Goal: Information Seeking & Learning: Check status

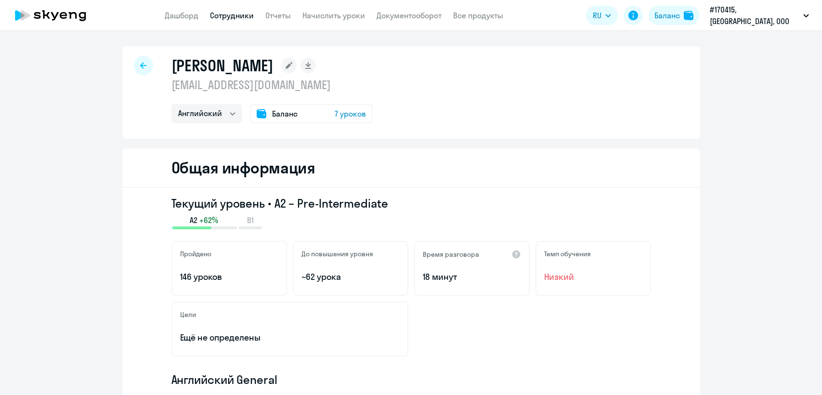
select select "english"
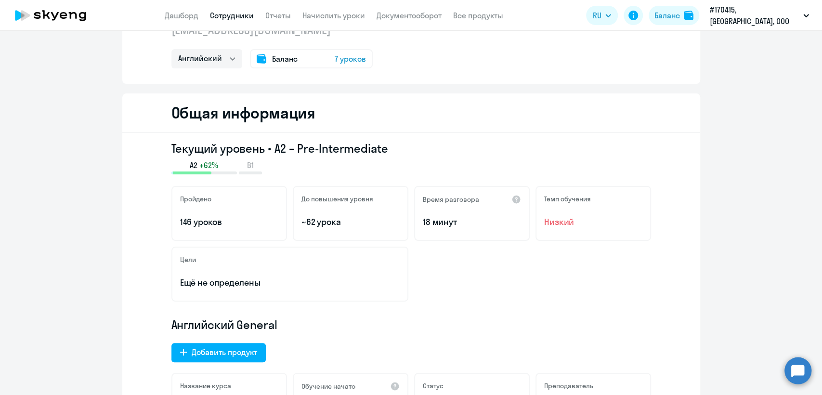
scroll to position [46, 0]
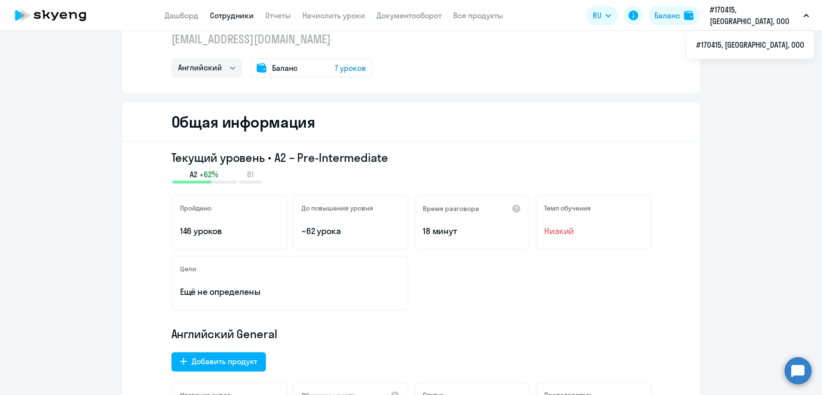
click at [345, 66] on span "7 уроков" at bounding box center [350, 68] width 31 height 12
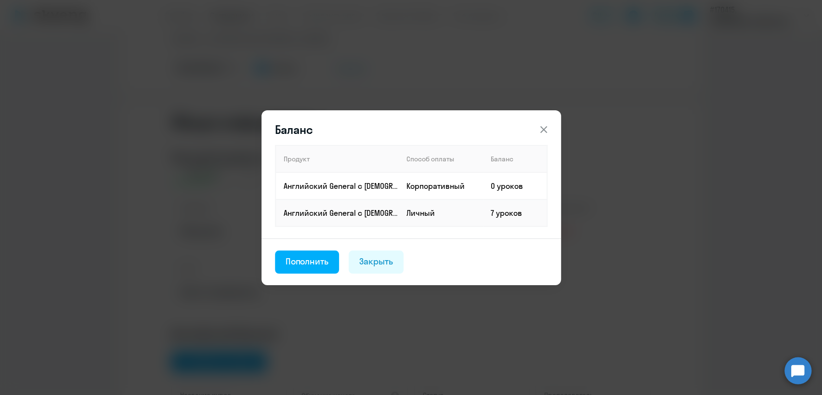
click at [543, 128] on icon at bounding box center [544, 130] width 12 height 12
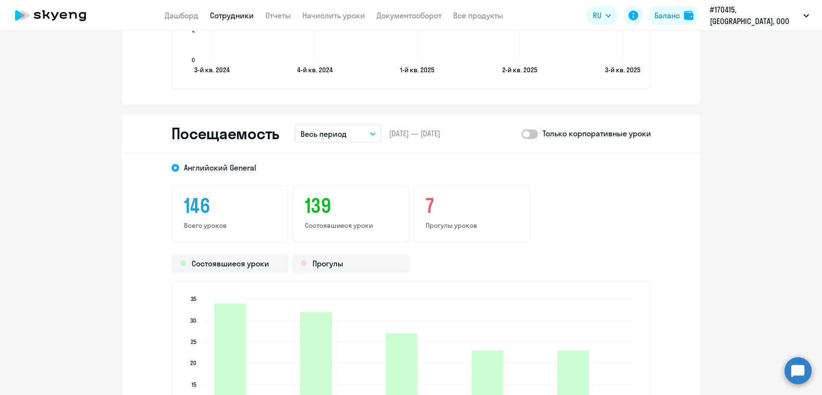
scroll to position [1171, 0]
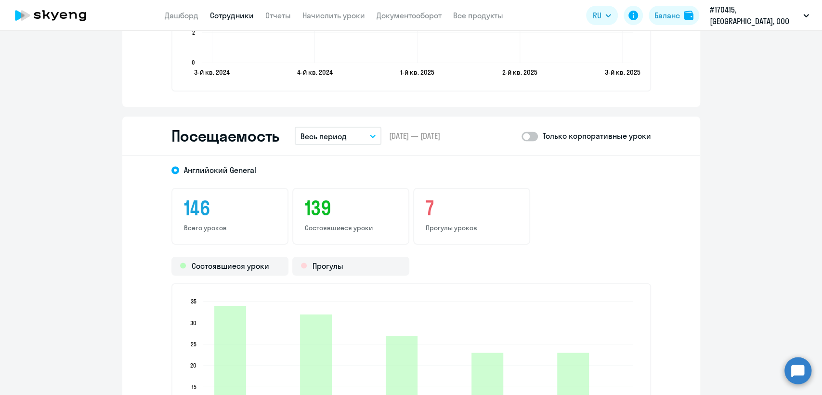
click at [529, 137] on span at bounding box center [530, 136] width 16 height 10
click at [522, 136] on input "checkbox" at bounding box center [521, 136] width 0 height 0
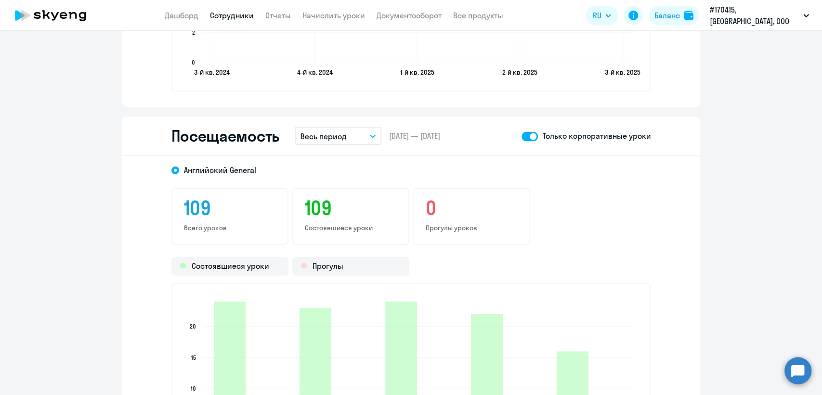
click at [523, 135] on span at bounding box center [530, 136] width 16 height 10
click at [522, 136] on input "checkbox" at bounding box center [521, 136] width 0 height 0
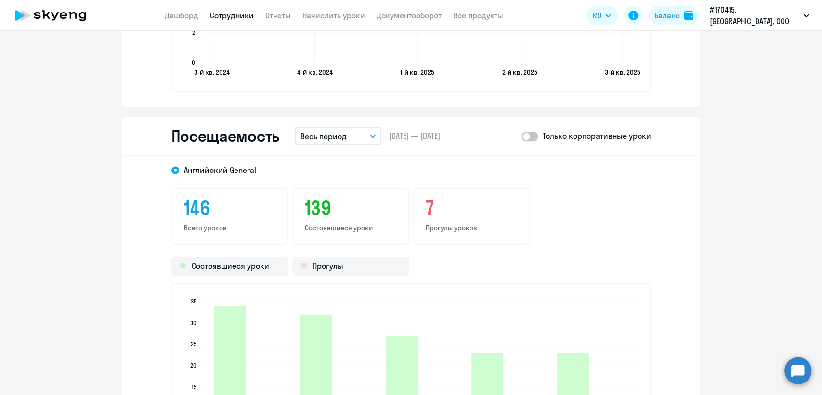
click at [370, 135] on icon "button" at bounding box center [372, 136] width 5 height 2
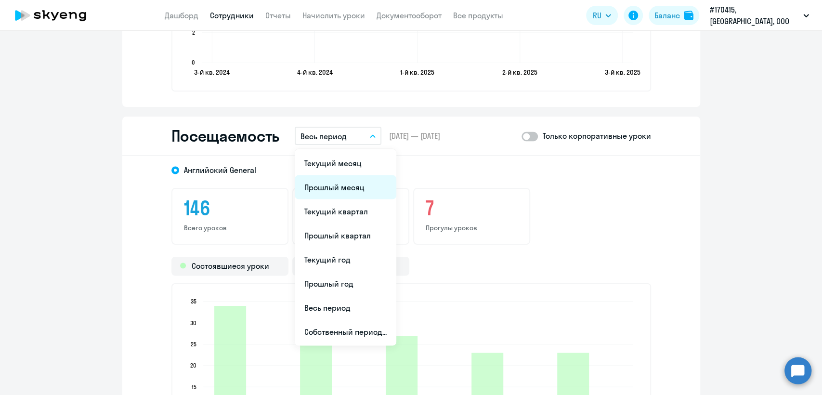
click at [353, 182] on li "Прошлый месяц" at bounding box center [346, 187] width 102 height 24
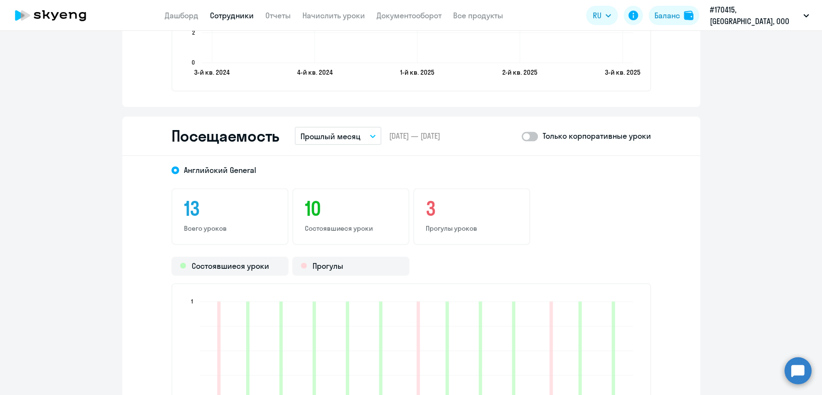
click at [537, 134] on div "Только корпоративные уроки" at bounding box center [587, 136] width 130 height 12
click at [529, 134] on span at bounding box center [530, 136] width 16 height 10
click at [522, 136] on input "checkbox" at bounding box center [521, 136] width 0 height 0
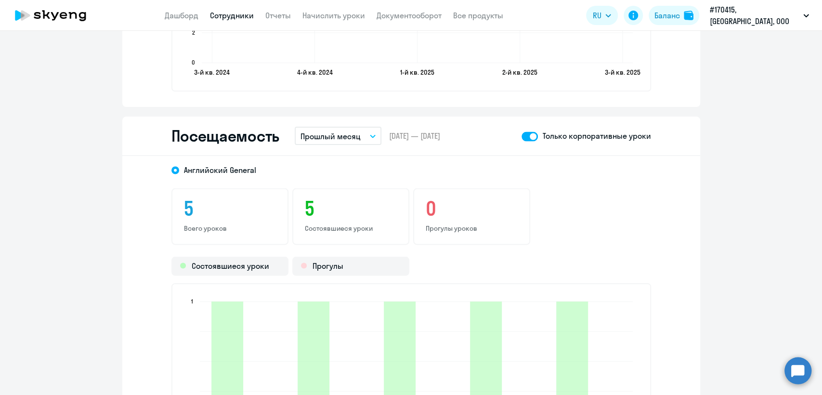
click at [524, 131] on span at bounding box center [530, 136] width 16 height 10
click at [522, 136] on input "checkbox" at bounding box center [521, 136] width 0 height 0
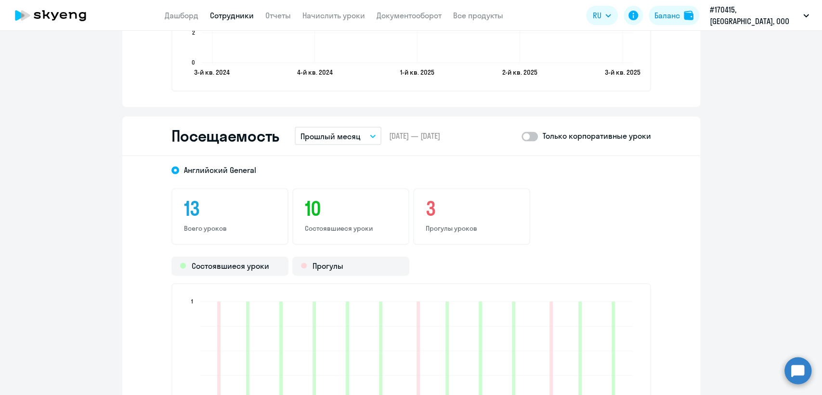
click at [532, 135] on span at bounding box center [530, 136] width 16 height 10
click at [522, 136] on input "checkbox" at bounding box center [521, 136] width 0 height 0
checkbox input "true"
